Goal: Information Seeking & Learning: Check status

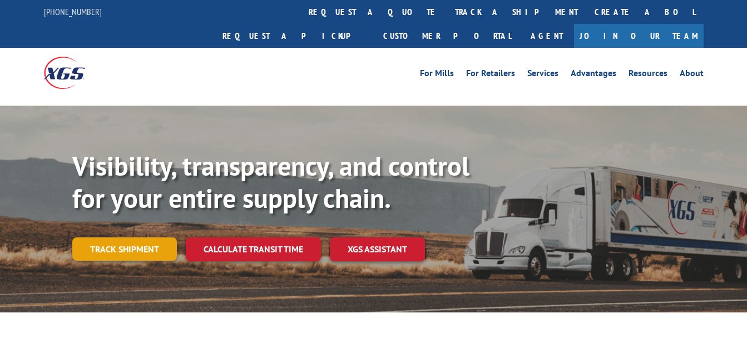
click at [151, 238] on link "Track shipment" at bounding box center [124, 249] width 105 height 23
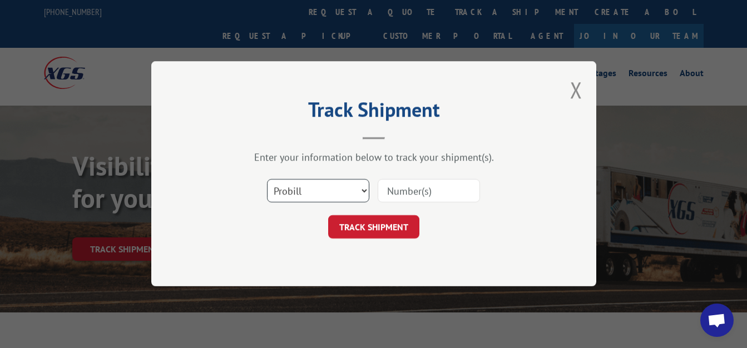
click at [267, 180] on select "Select category... Probill BOL PO" at bounding box center [318, 191] width 102 height 23
select select "bol"
click option "BOL" at bounding box center [0, 0] width 0 height 0
click at [414, 191] on input at bounding box center [429, 191] width 102 height 23
type input "6003210"
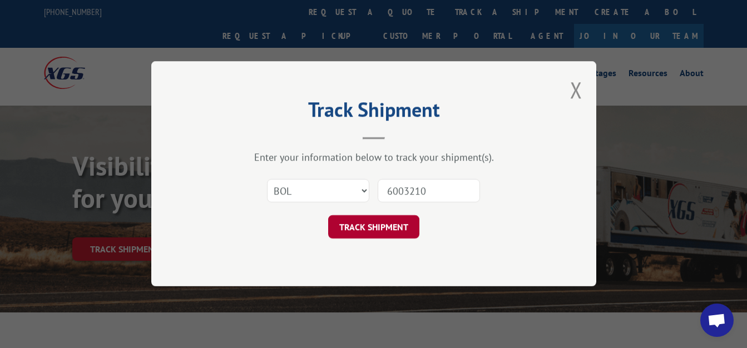
click at [359, 228] on button "TRACK SHIPMENT" at bounding box center [373, 227] width 91 height 23
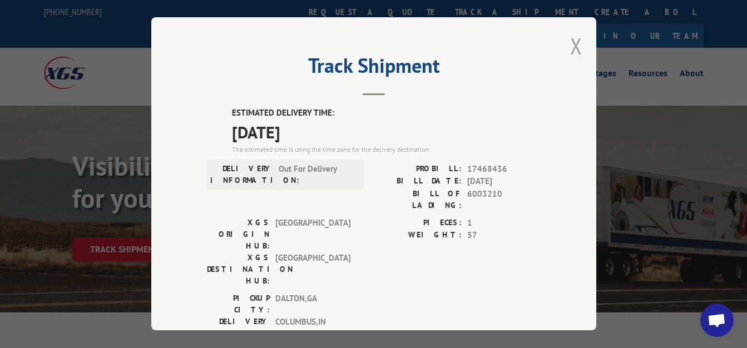
click at [570, 42] on button "Close modal" at bounding box center [576, 45] width 12 height 29
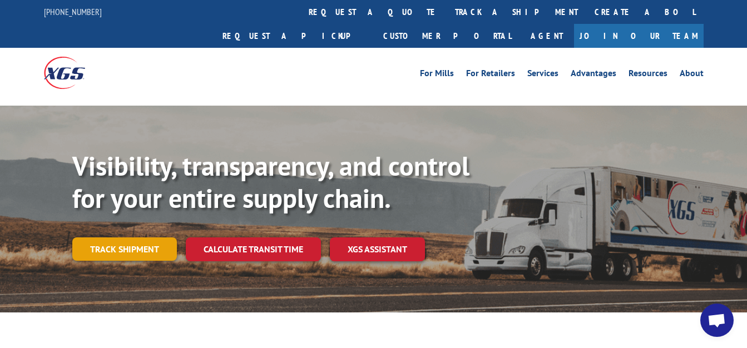
click at [137, 238] on link "Track shipment" at bounding box center [124, 249] width 105 height 23
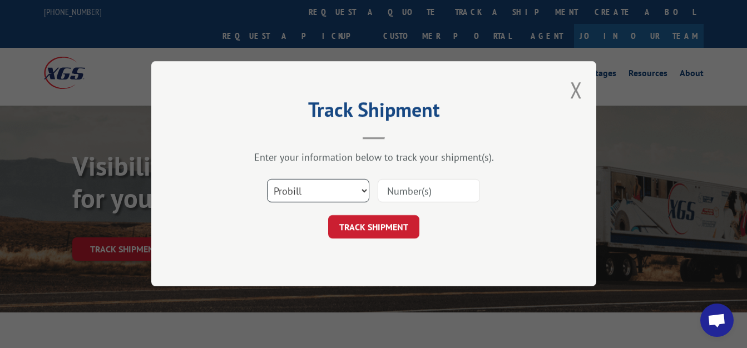
click at [267, 180] on select "Select category... Probill BOL PO" at bounding box center [318, 191] width 102 height 23
select select "bol"
click option "BOL" at bounding box center [0, 0] width 0 height 0
click at [413, 192] on input at bounding box center [429, 191] width 102 height 23
type input "6025977"
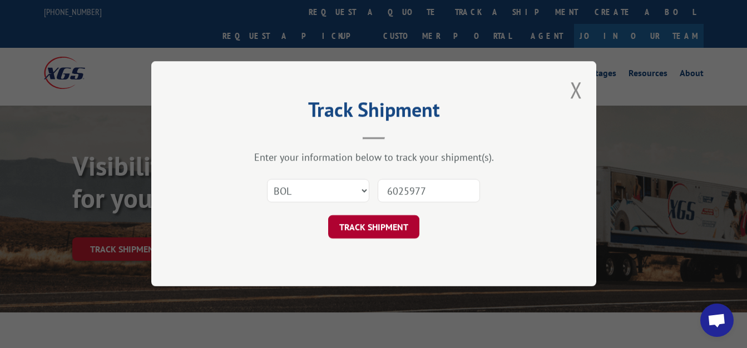
click at [370, 234] on button "TRACK SHIPMENT" at bounding box center [373, 227] width 91 height 23
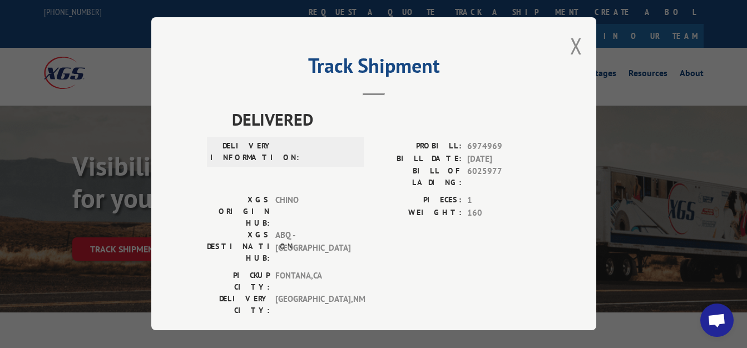
click at [573, 42] on div "Track Shipment DELIVERED DELIVERY INFORMATION: PROBILL: 6974969 BILL DATE: [DAT…" at bounding box center [373, 173] width 445 height 313
click at [570, 42] on button "Close modal" at bounding box center [576, 45] width 12 height 29
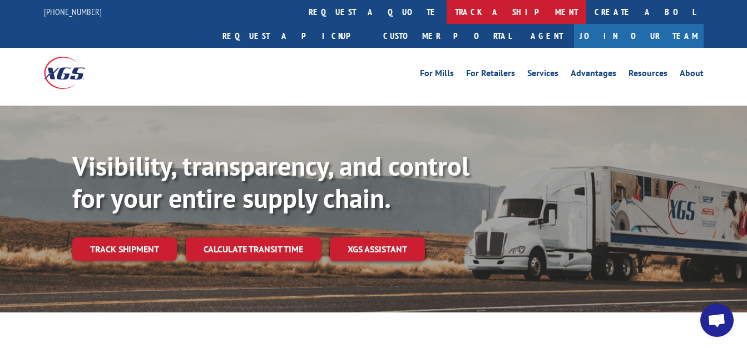
click at [447, 8] on link "track a shipment" at bounding box center [517, 12] width 140 height 24
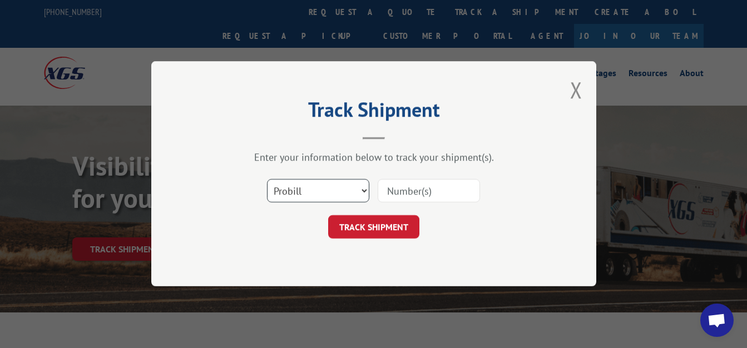
click at [267, 180] on select "Select category... Probill BOL PO" at bounding box center [318, 191] width 102 height 23
select select "bol"
click option "BOL" at bounding box center [0, 0] width 0 height 0
click at [411, 188] on input at bounding box center [429, 191] width 102 height 23
type input "6026252"
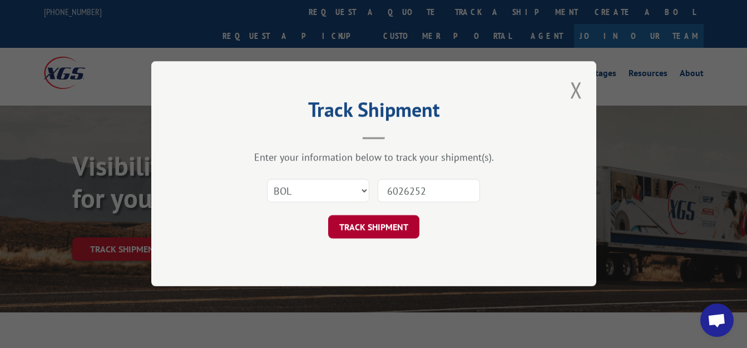
click at [357, 234] on button "TRACK SHIPMENT" at bounding box center [373, 227] width 91 height 23
